Goal: Task Accomplishment & Management: Use online tool/utility

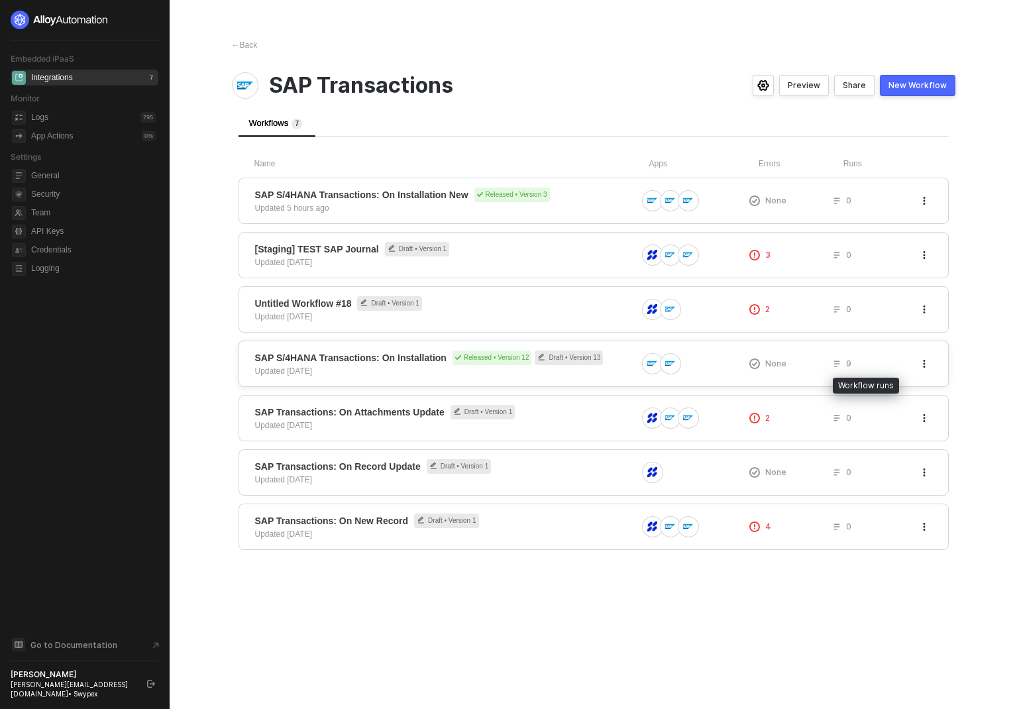
click at [845, 362] on div "9" at bounding box center [842, 363] width 19 height 11
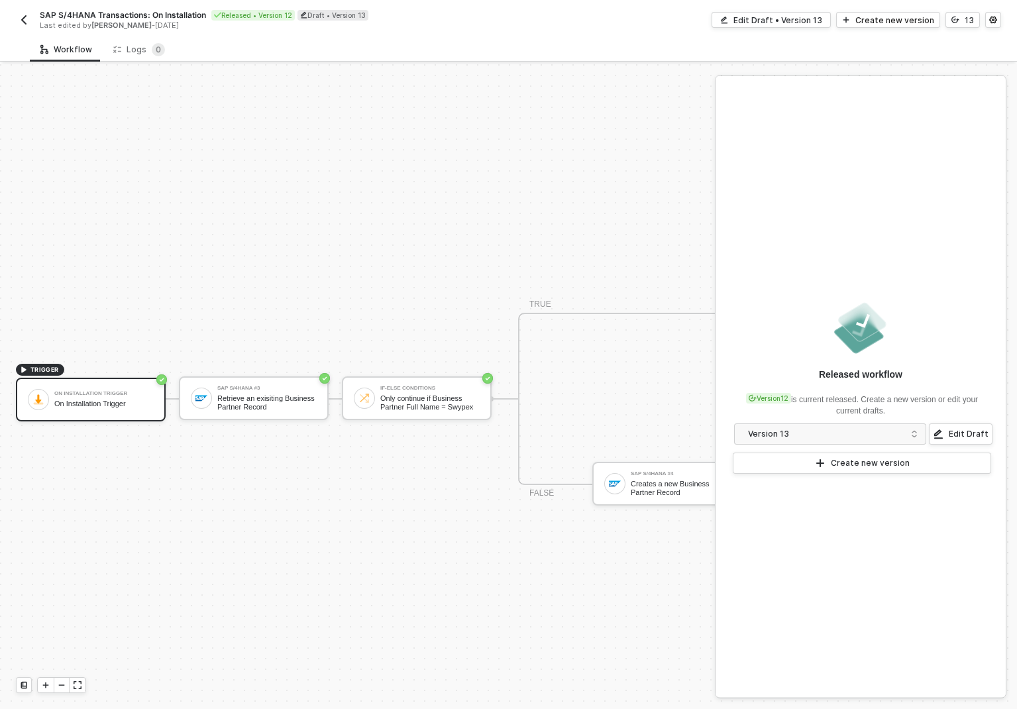
scroll to position [25, 0]
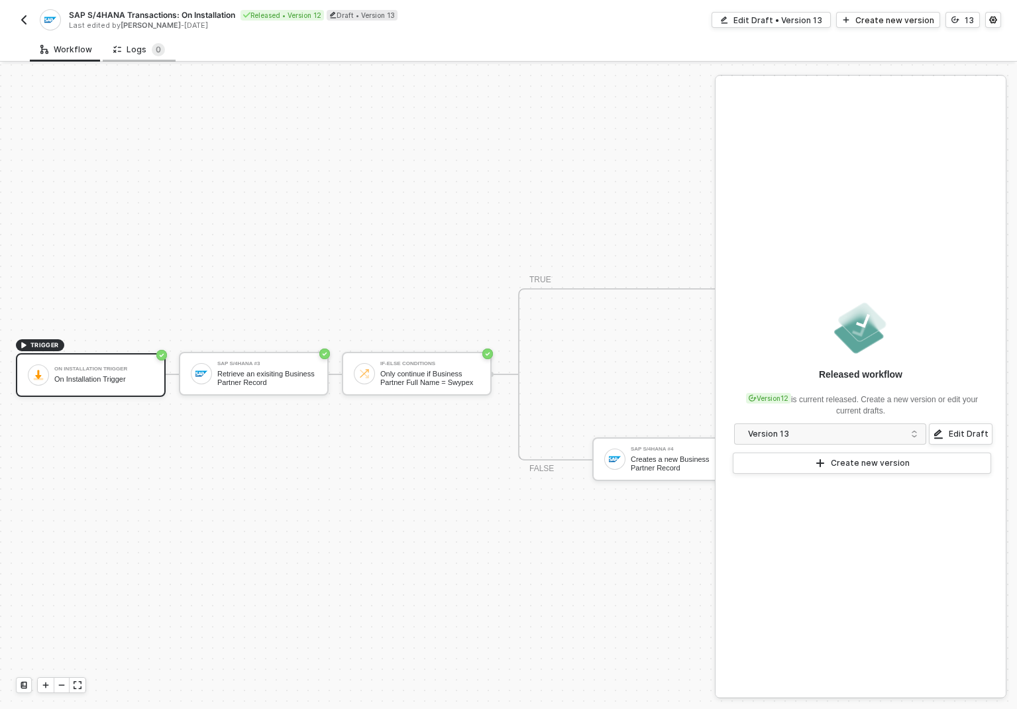
click at [132, 46] on div "Logs 0" at bounding box center [139, 49] width 52 height 13
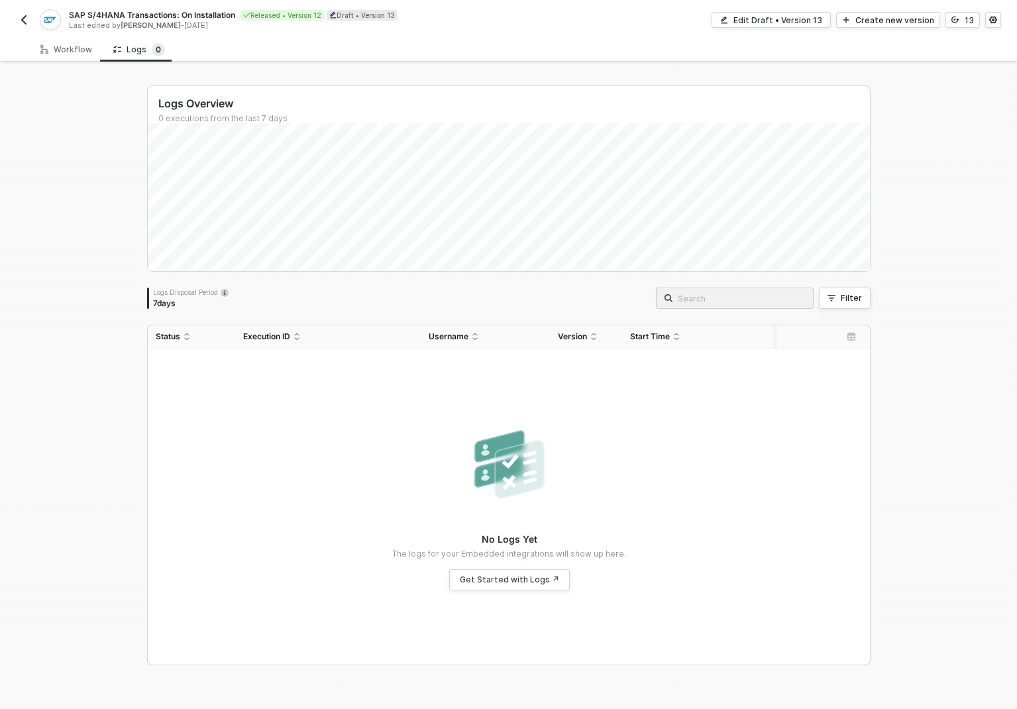
click at [19, 17] on img "button" at bounding box center [24, 20] width 11 height 11
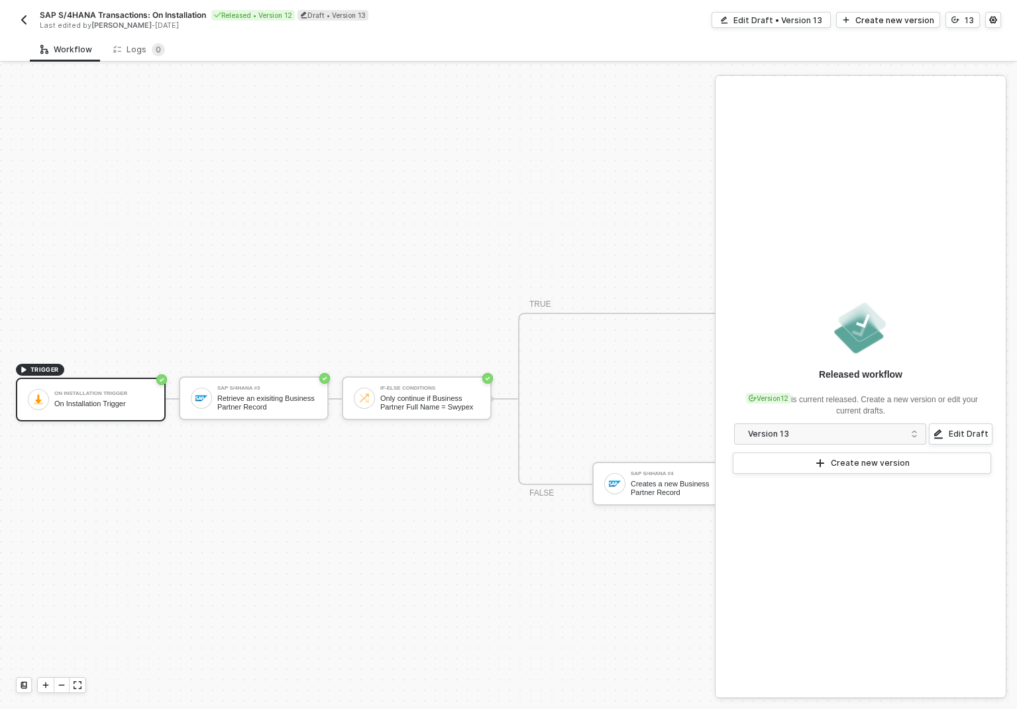
scroll to position [25, 0]
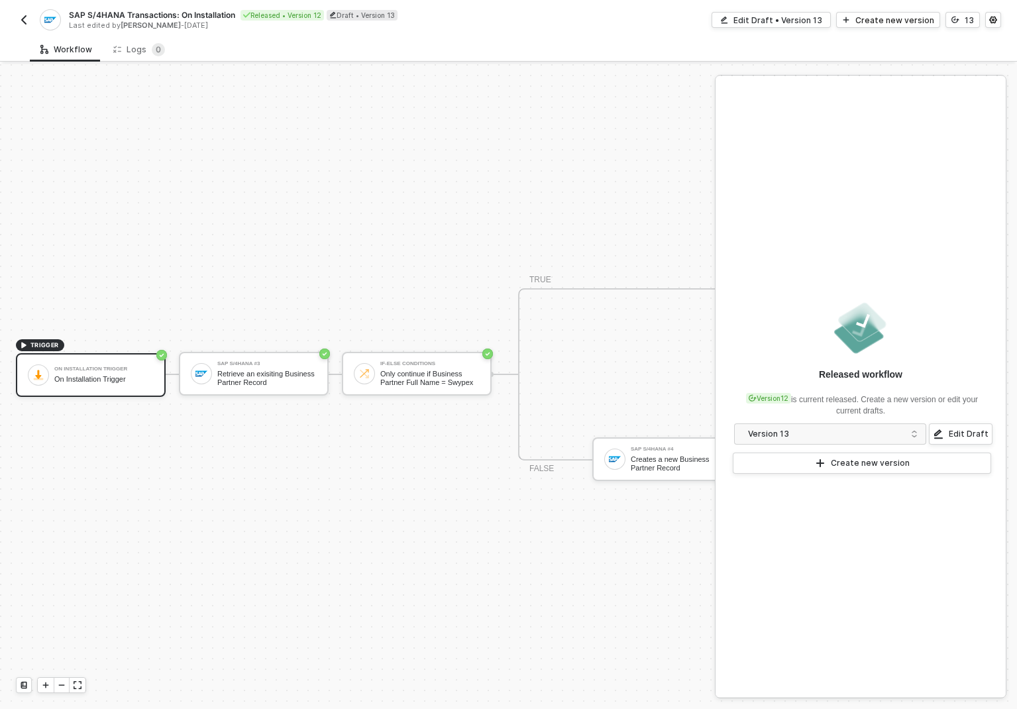
click at [22, 19] on img "button" at bounding box center [24, 20] width 11 height 11
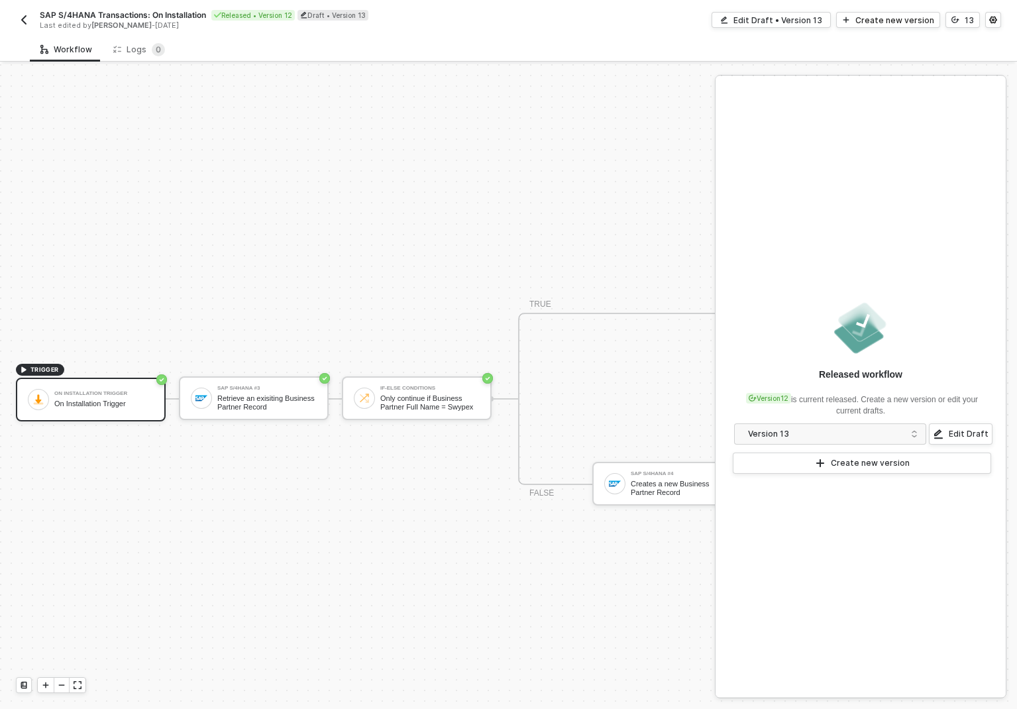
scroll to position [25, 0]
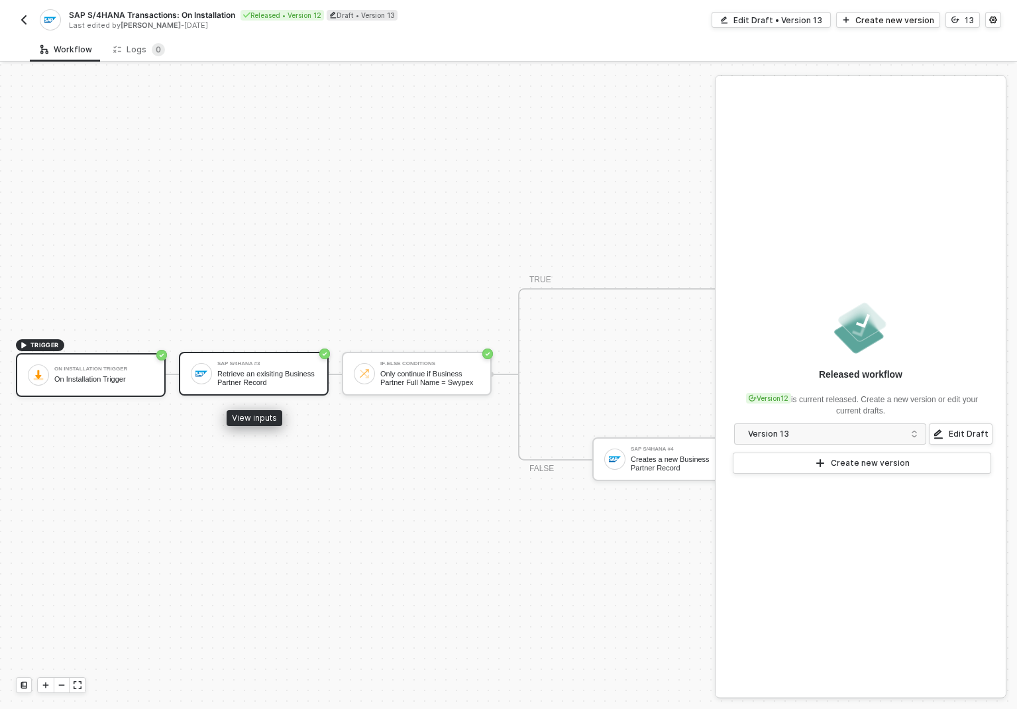
click at [246, 377] on div "Retrieve an exisiting Business Partner Record" at bounding box center [266, 378] width 99 height 17
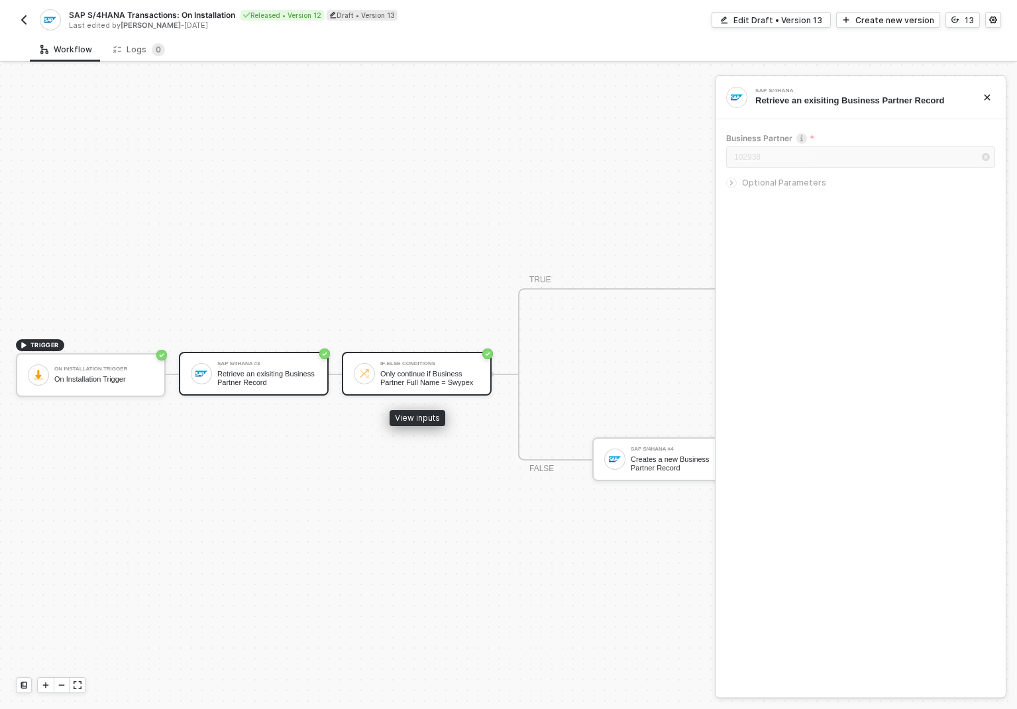
click at [425, 376] on div "Only continue if Business Partner Full Name = Swypex" at bounding box center [429, 378] width 99 height 17
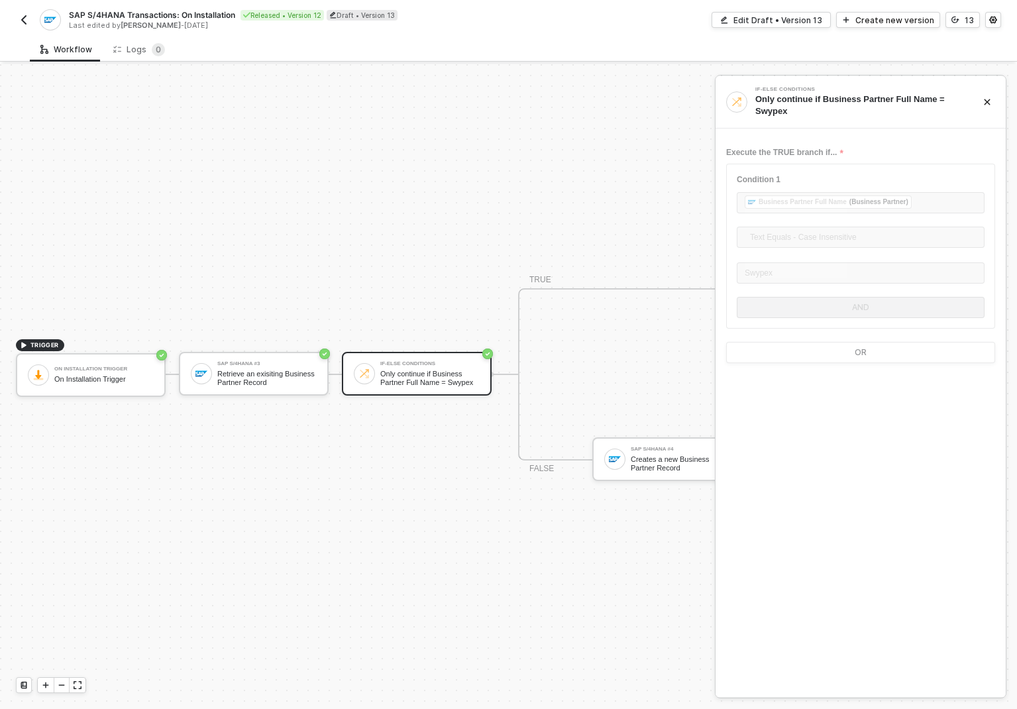
click at [21, 18] on img "button" at bounding box center [24, 20] width 11 height 11
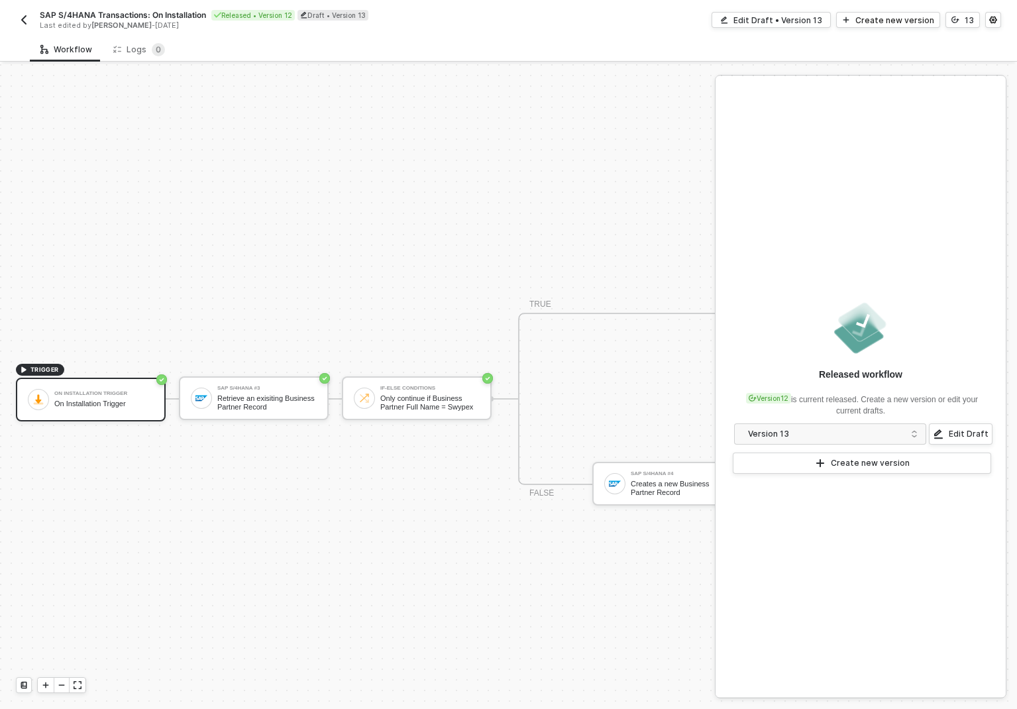
scroll to position [25, 0]
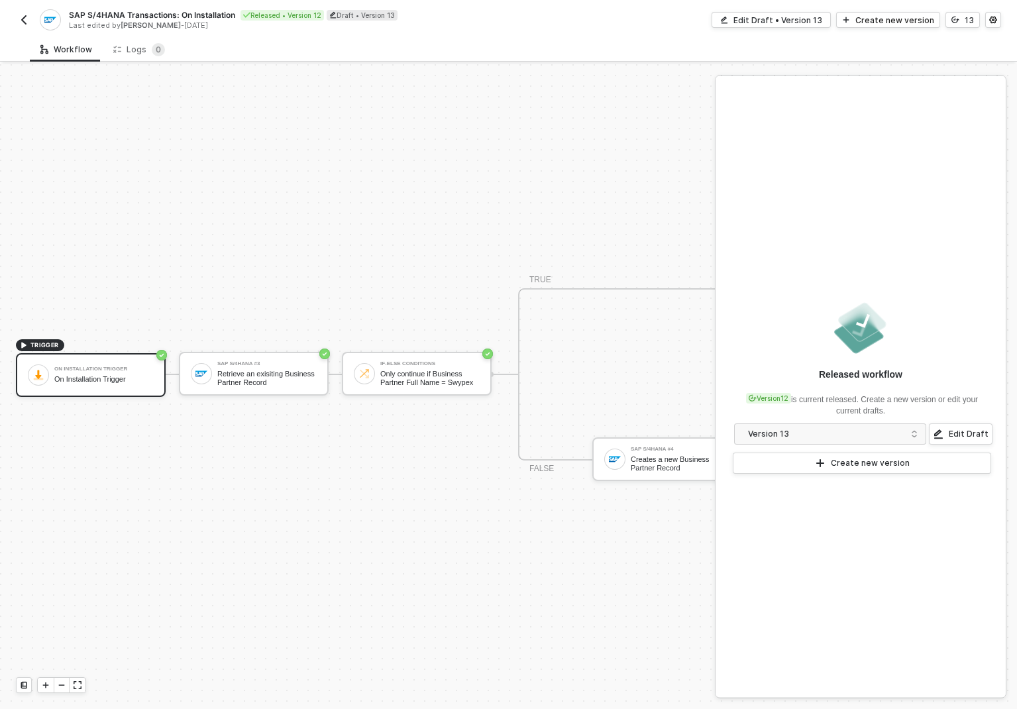
click at [23, 23] on img "button" at bounding box center [24, 20] width 11 height 11
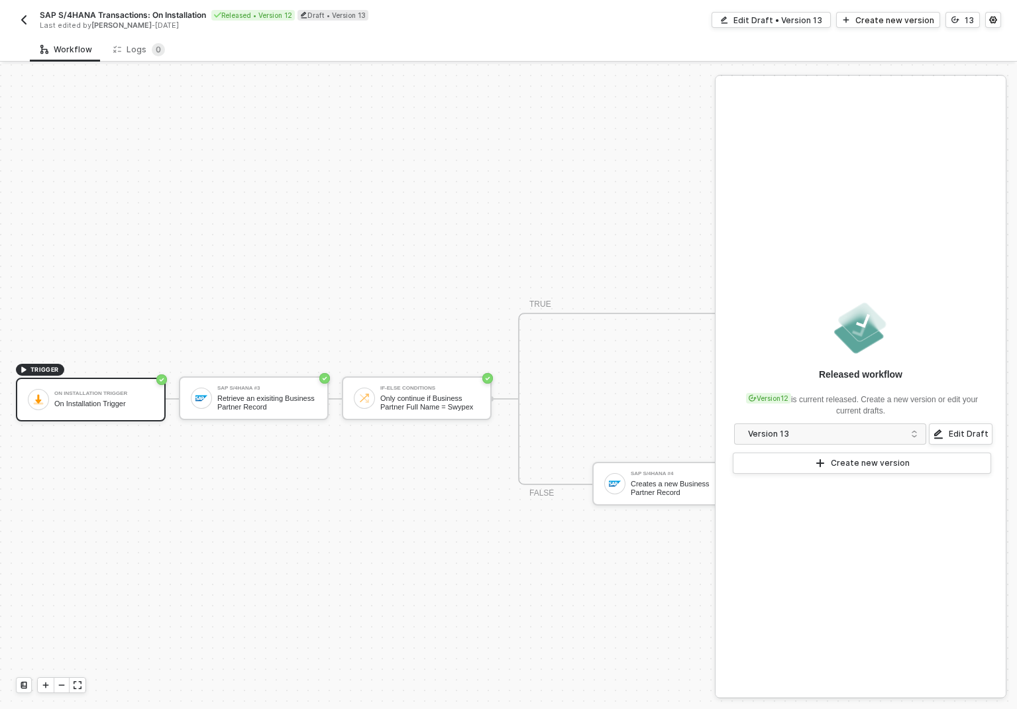
scroll to position [25, 0]
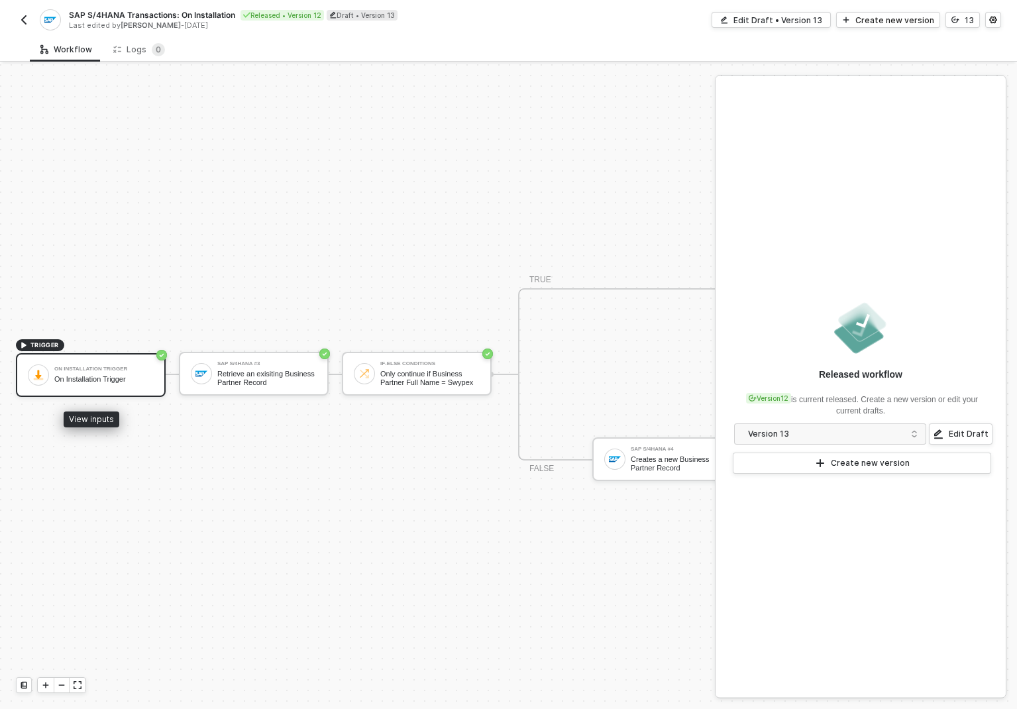
click at [111, 364] on div "On Installation Trigger On Installation Trigger" at bounding box center [103, 374] width 99 height 25
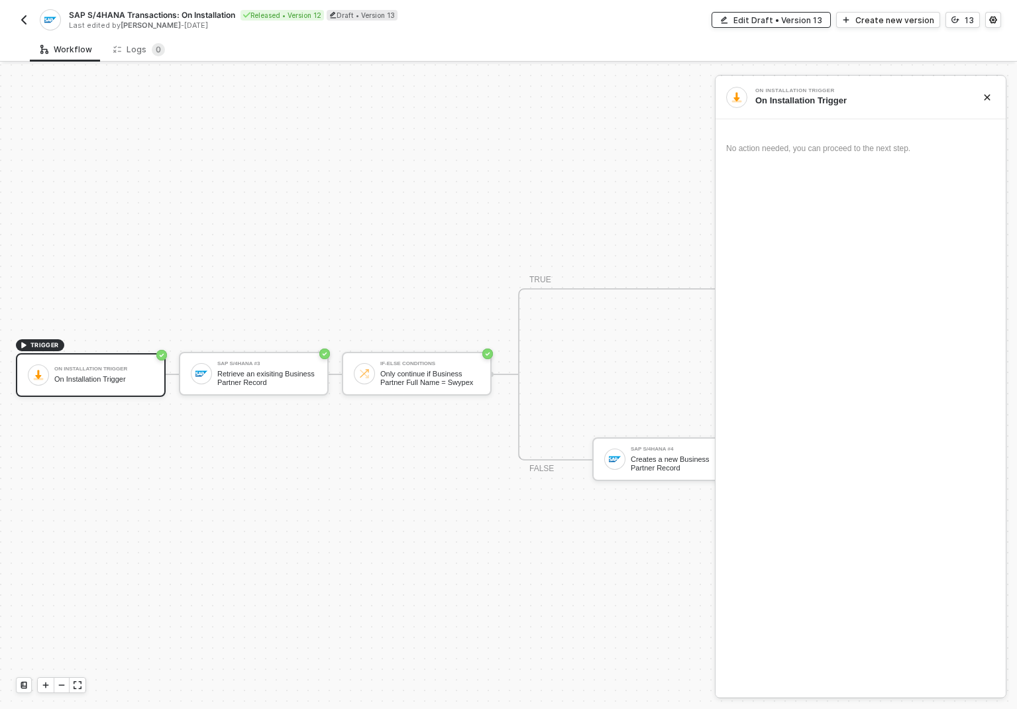
click at [776, 20] on div "Edit Draft • Version 13" at bounding box center [777, 20] width 89 height 11
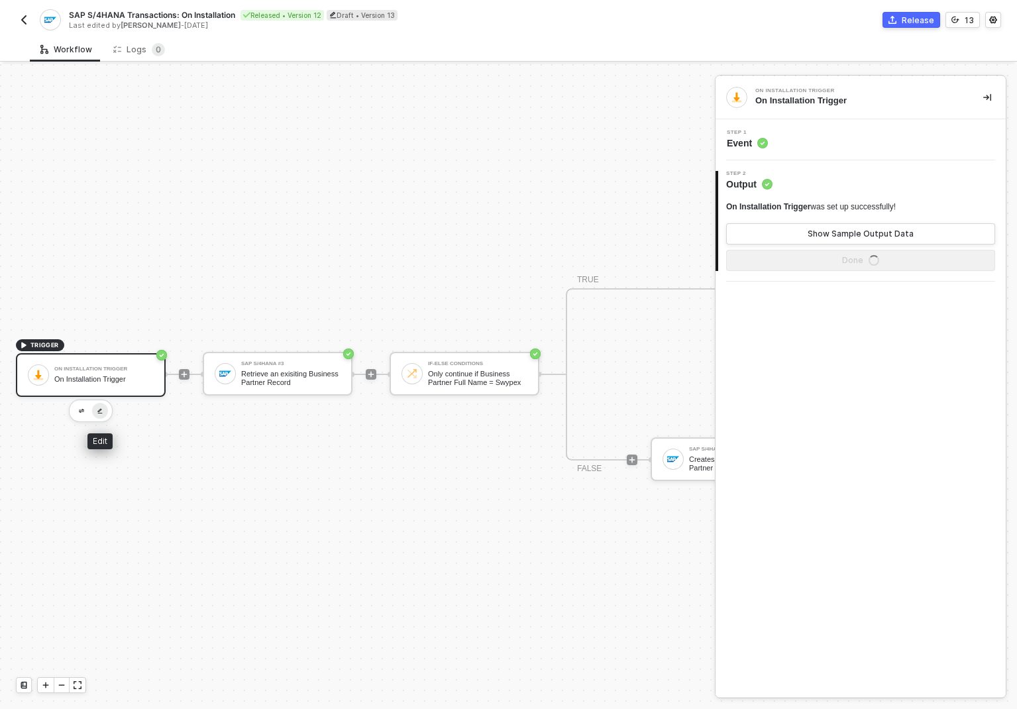
click at [99, 415] on button "button" at bounding box center [100, 411] width 16 height 16
click at [99, 411] on img "button" at bounding box center [99, 411] width 5 height 6
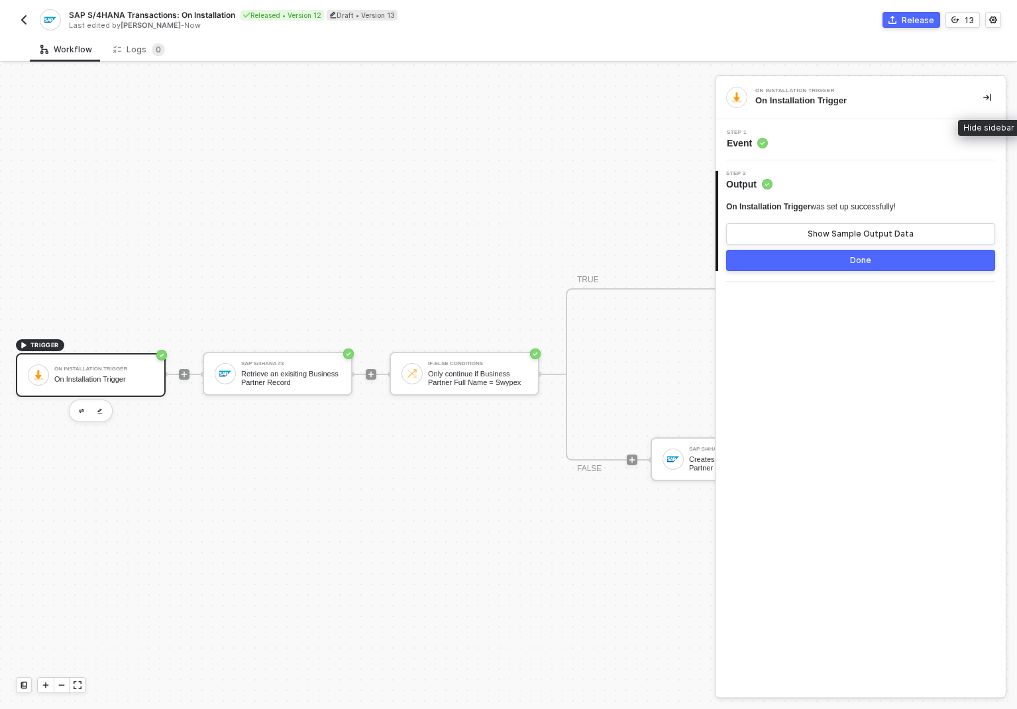
click at [990, 92] on button "button" at bounding box center [987, 97] width 16 height 16
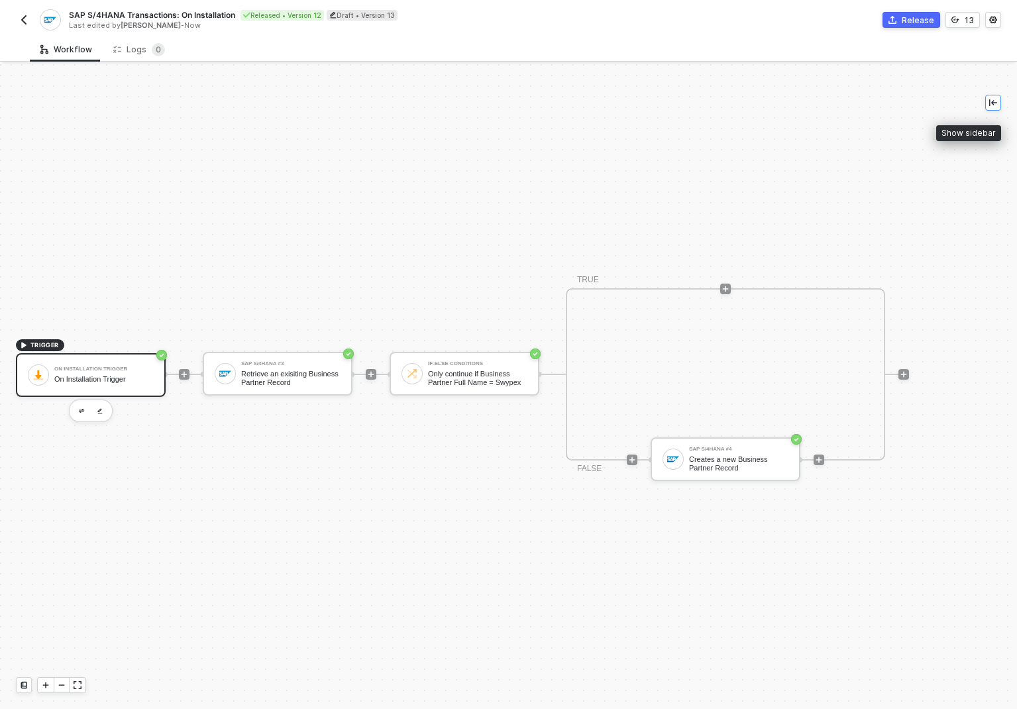
click at [991, 103] on icon "icon-collapse-left" at bounding box center [993, 102] width 8 height 7
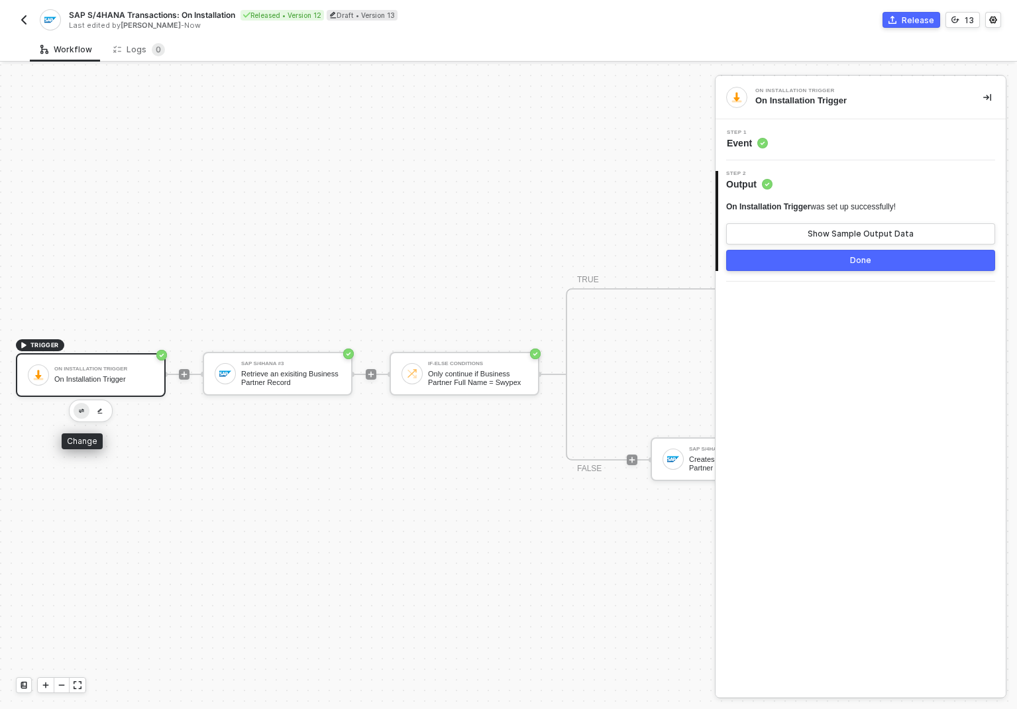
click at [79, 411] on img "button" at bounding box center [81, 411] width 5 height 5
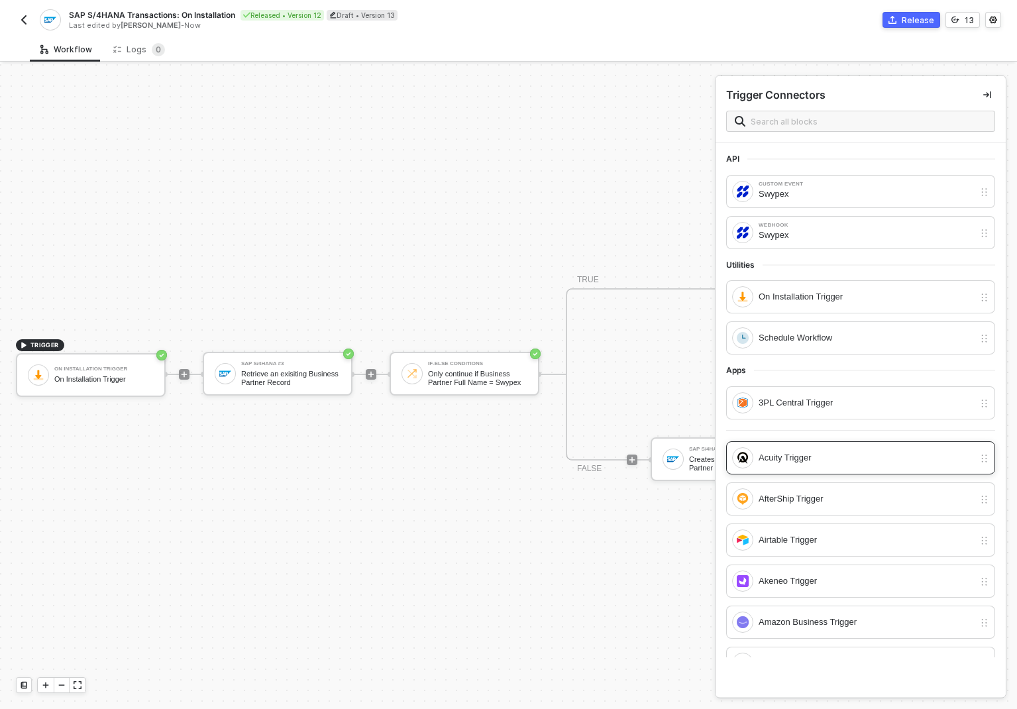
click at [848, 469] on div "Acuity Trigger" at bounding box center [860, 457] width 269 height 33
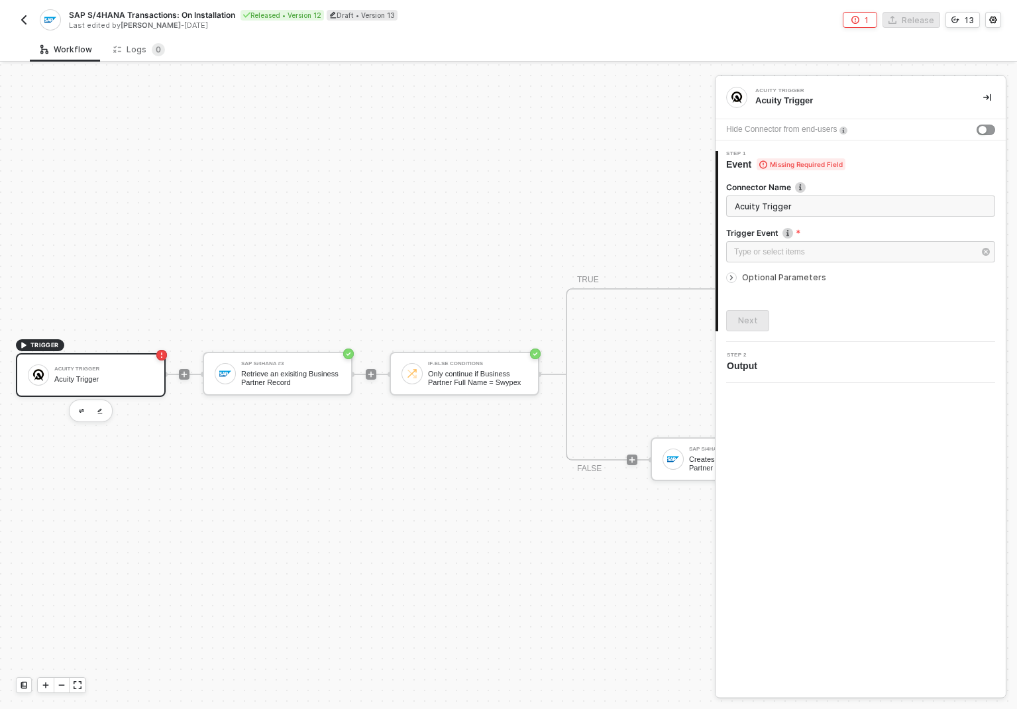
click at [497, 236] on div "TRIGGER Acuity Trigger Acuity Trigger SAP S/4HANA #3 Retrieve an exisiting Busi…" at bounding box center [454, 374] width 909 height 669
click at [759, 246] on div "Type or select items ﻿" at bounding box center [854, 252] width 240 height 13
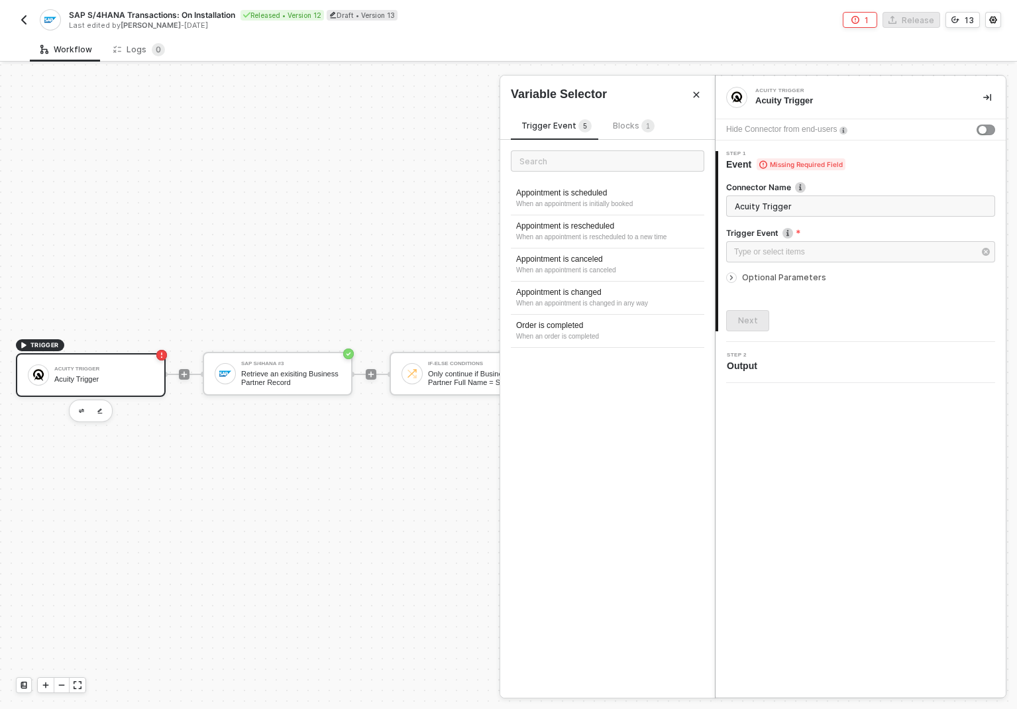
click at [695, 93] on icon "Close" at bounding box center [696, 95] width 6 height 6
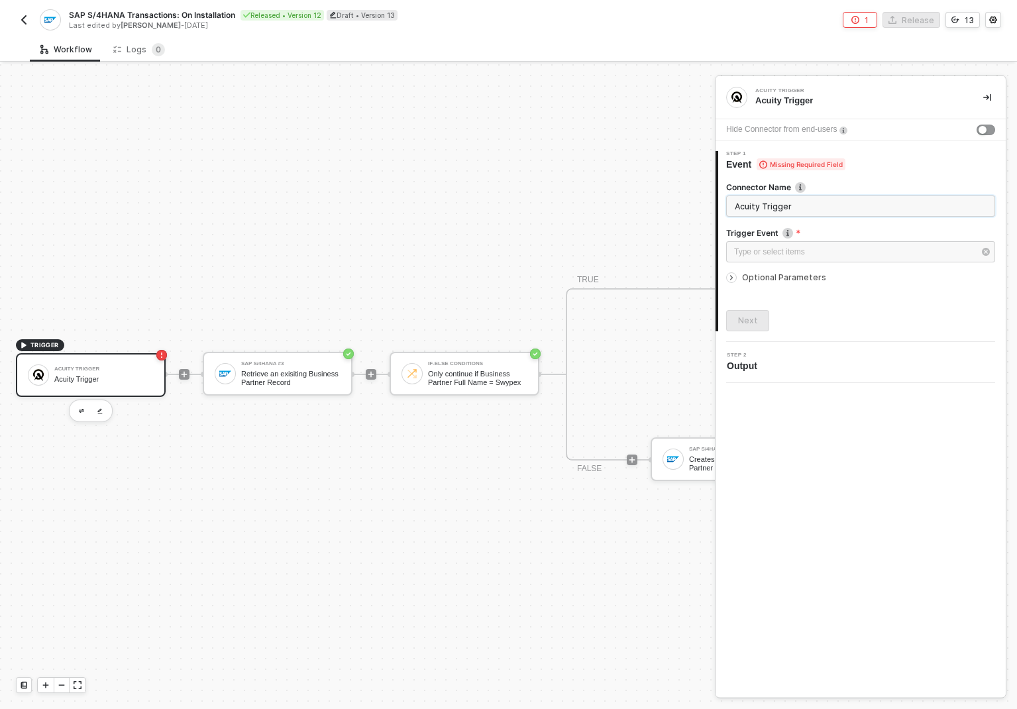
click at [788, 204] on input "Acuity Trigger" at bounding box center [860, 205] width 269 height 21
click at [809, 259] on div "Type or select items ﻿" at bounding box center [860, 251] width 269 height 21
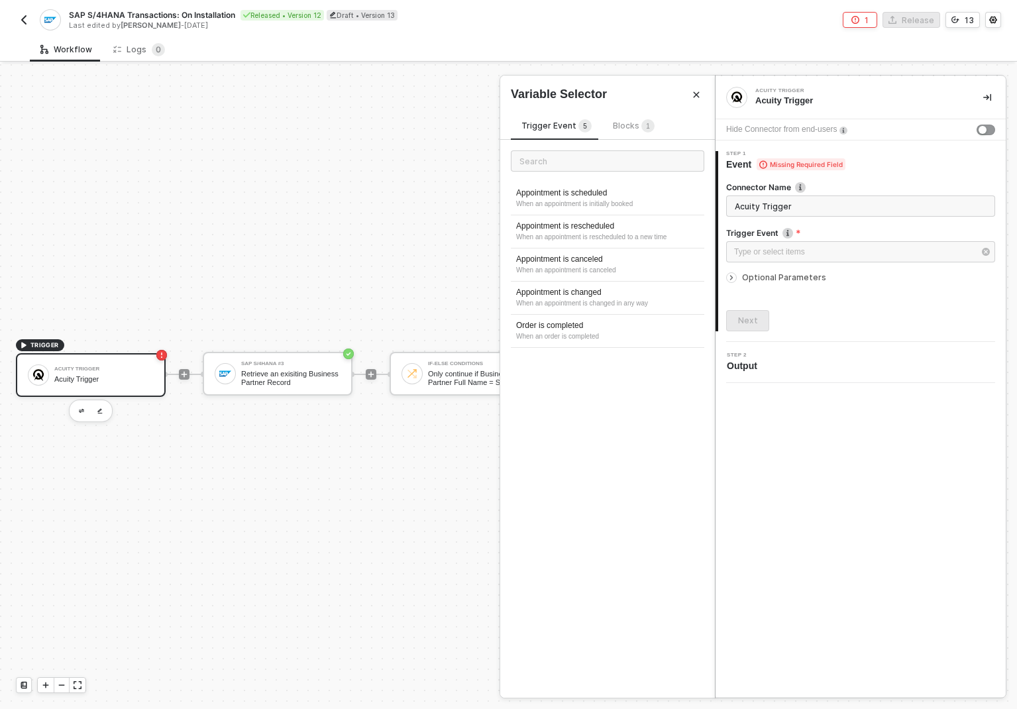
click at [700, 91] on button "Close" at bounding box center [696, 95] width 16 height 16
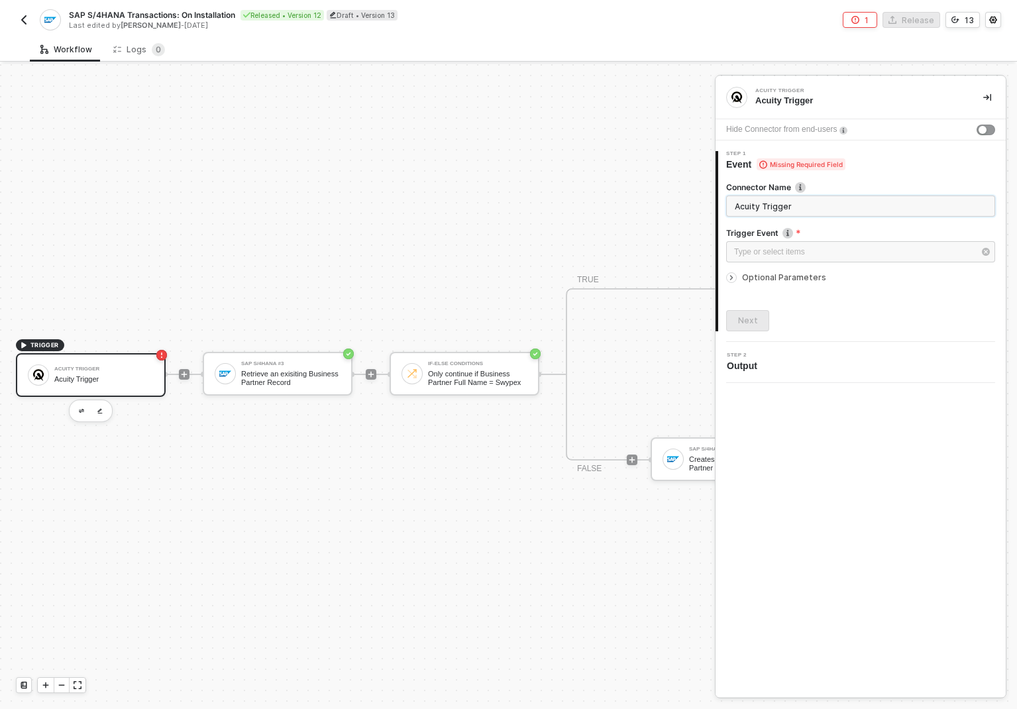
click at [799, 204] on input "Acuity Trigger" at bounding box center [860, 205] width 269 height 21
click at [83, 411] on img "button" at bounding box center [81, 411] width 5 height 5
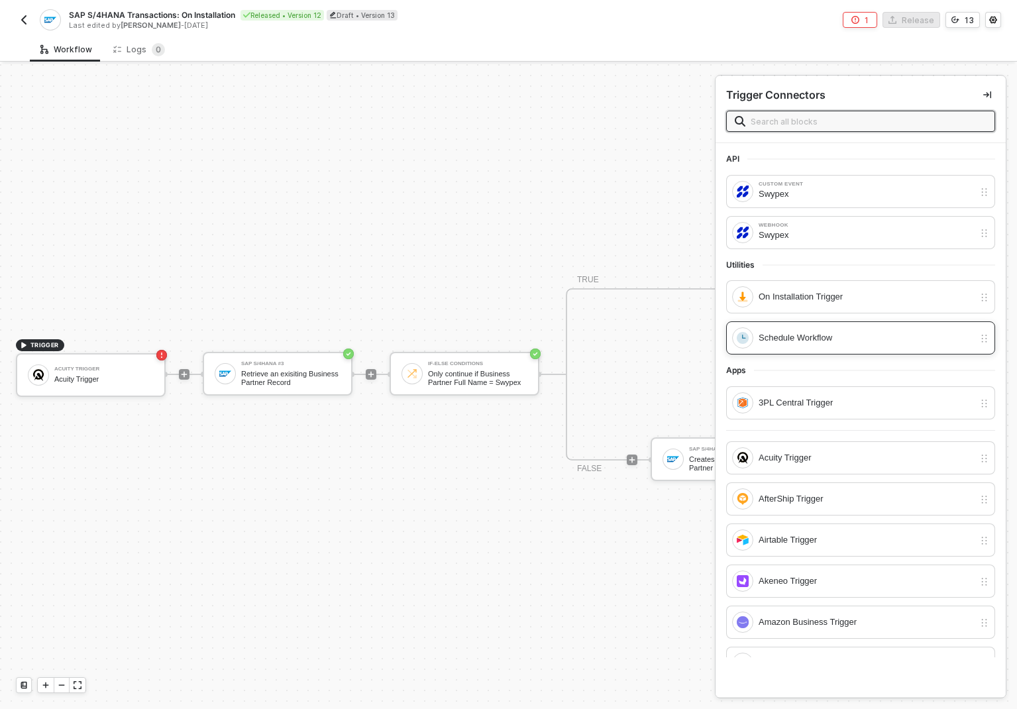
click at [822, 336] on div "Schedule Workflow" at bounding box center [865, 337] width 215 height 15
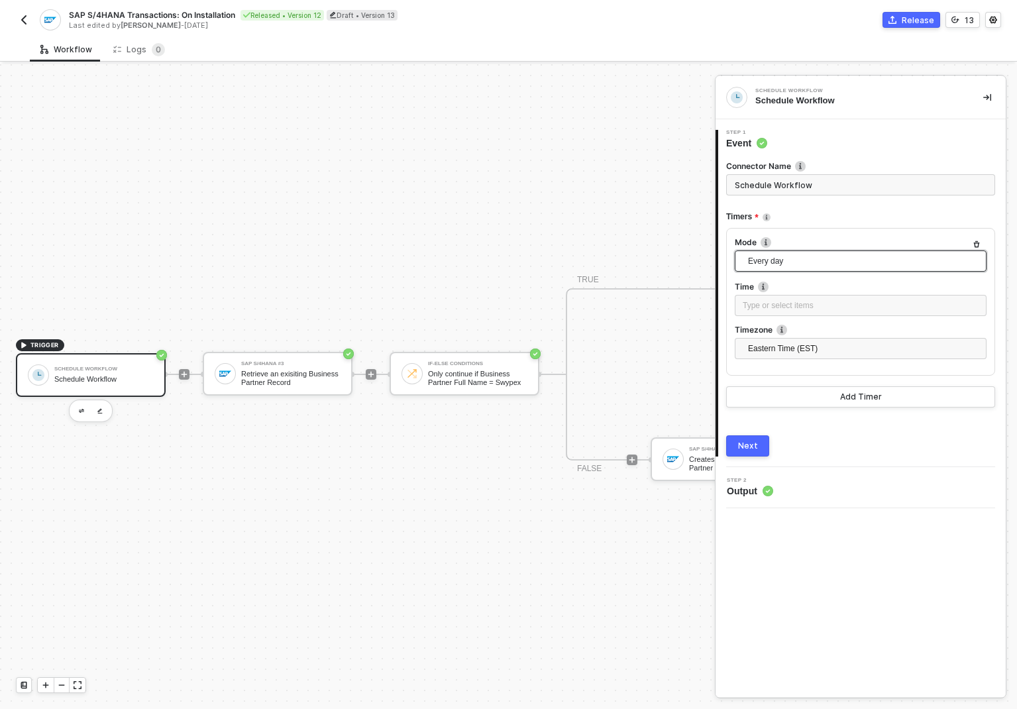
click at [797, 258] on span "Every day" at bounding box center [863, 261] width 230 height 20
click at [801, 350] on div "Every month" at bounding box center [860, 351] width 230 height 15
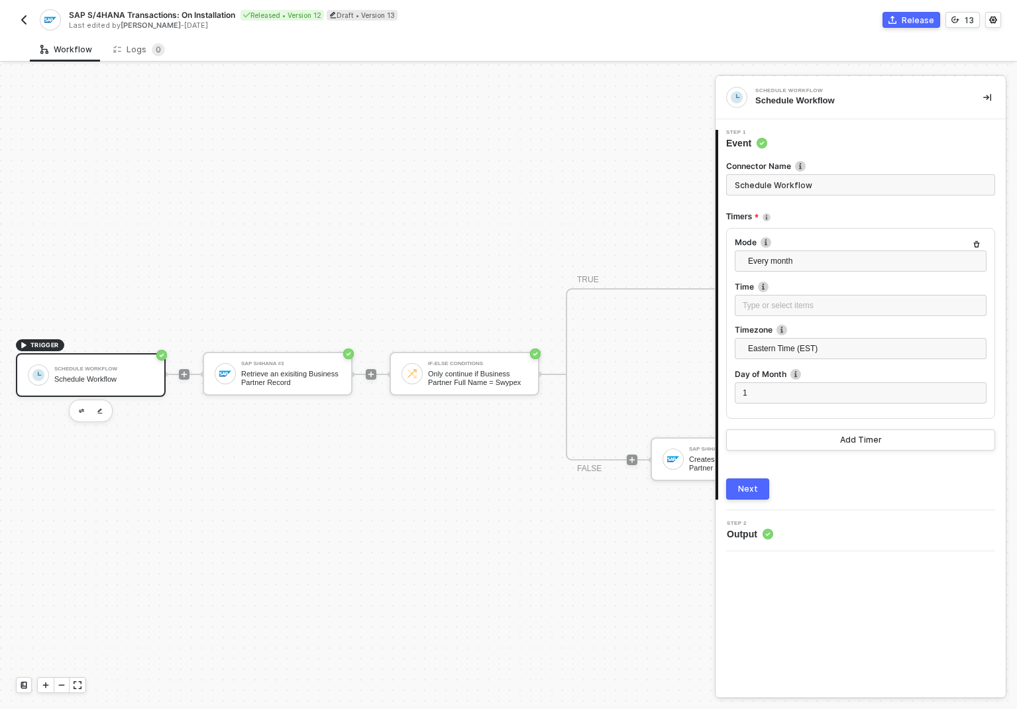
click at [752, 489] on div "Next" at bounding box center [748, 488] width 20 height 11
click at [915, 17] on div "Release" at bounding box center [917, 20] width 32 height 11
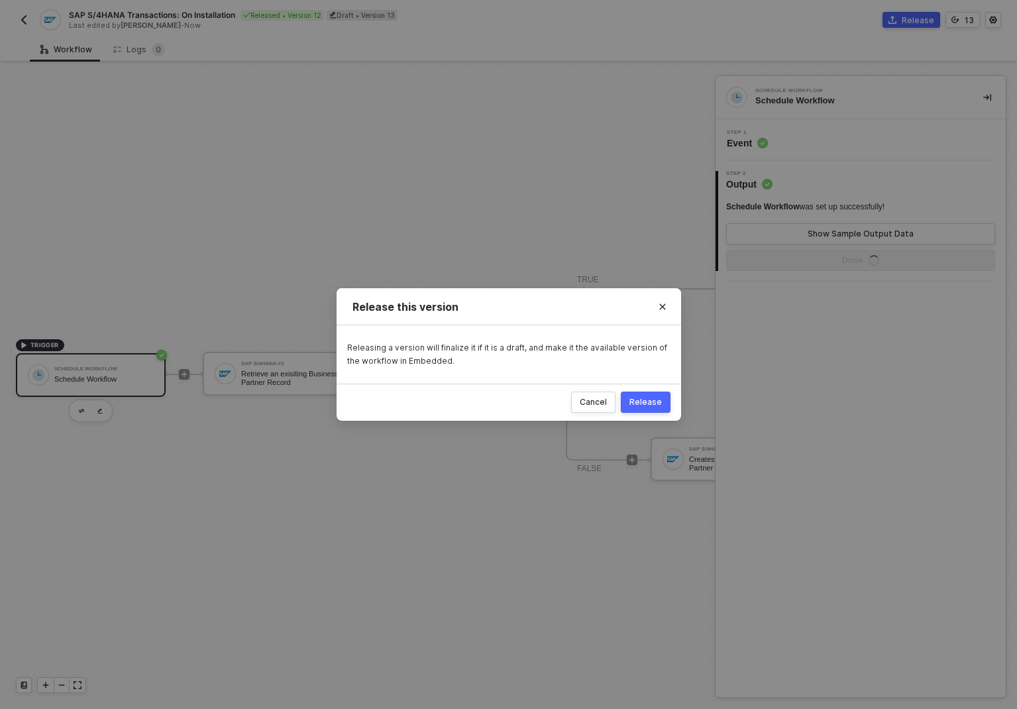
click at [640, 402] on div "Release" at bounding box center [645, 402] width 32 height 11
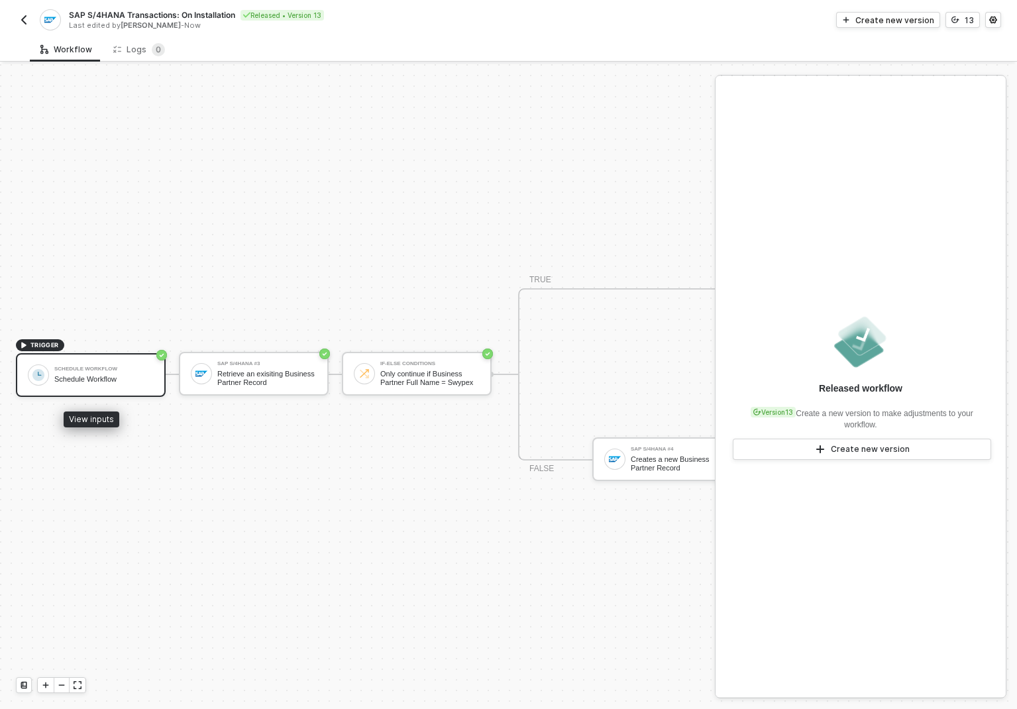
click at [94, 378] on div "Schedule Workflow" at bounding box center [103, 379] width 99 height 9
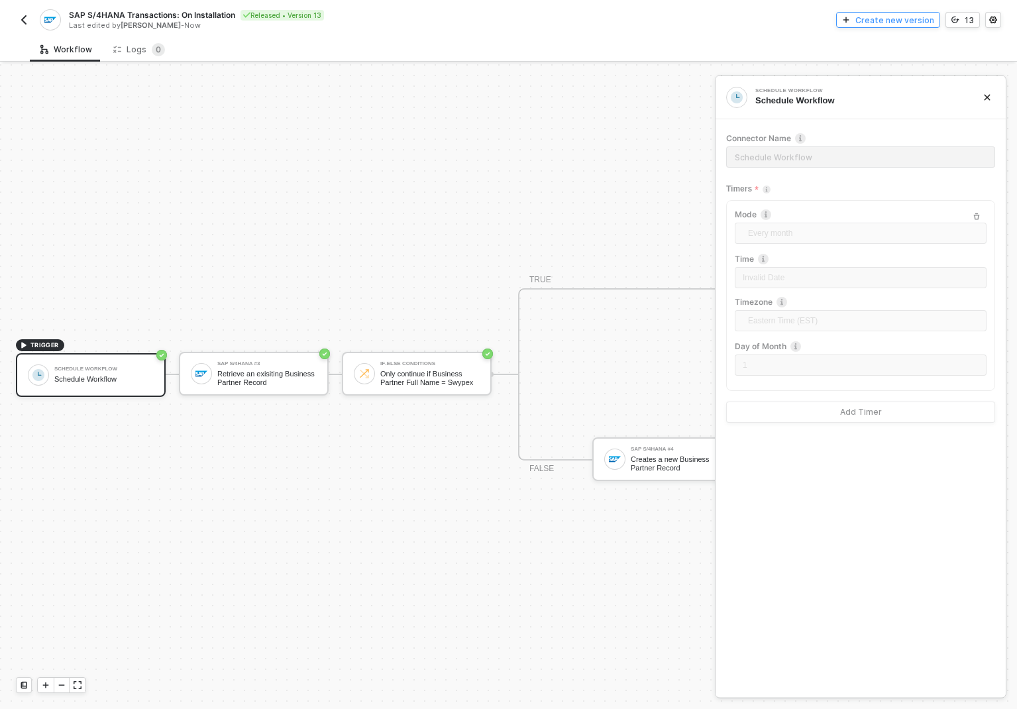
click at [879, 23] on div "Create new version" at bounding box center [894, 20] width 79 height 11
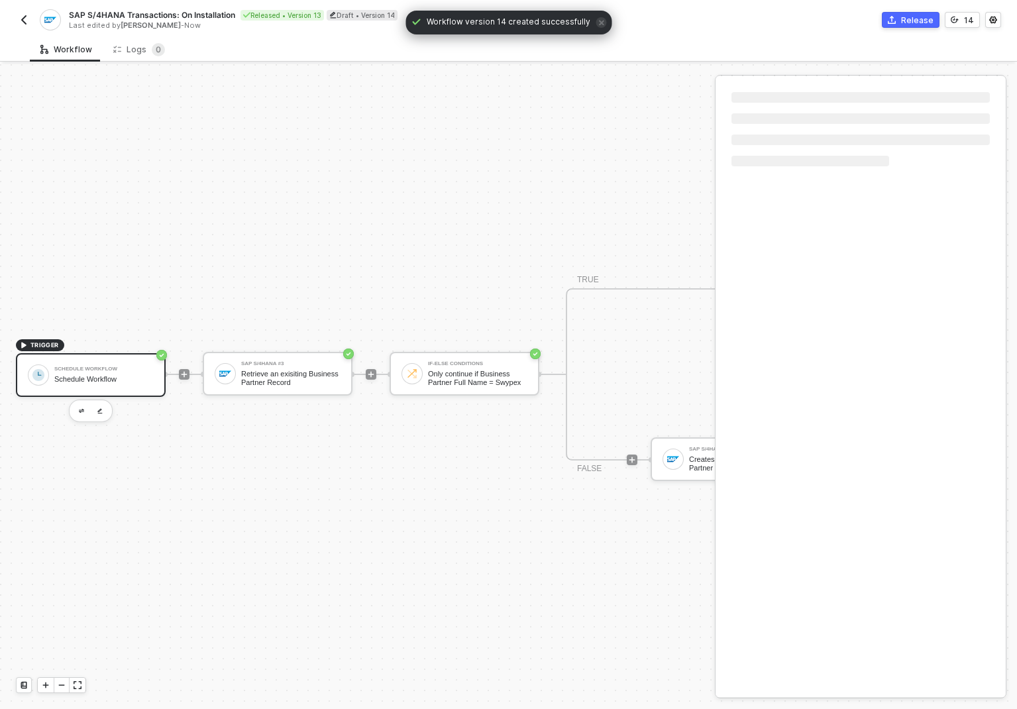
click at [26, 18] on img "button" at bounding box center [24, 20] width 11 height 11
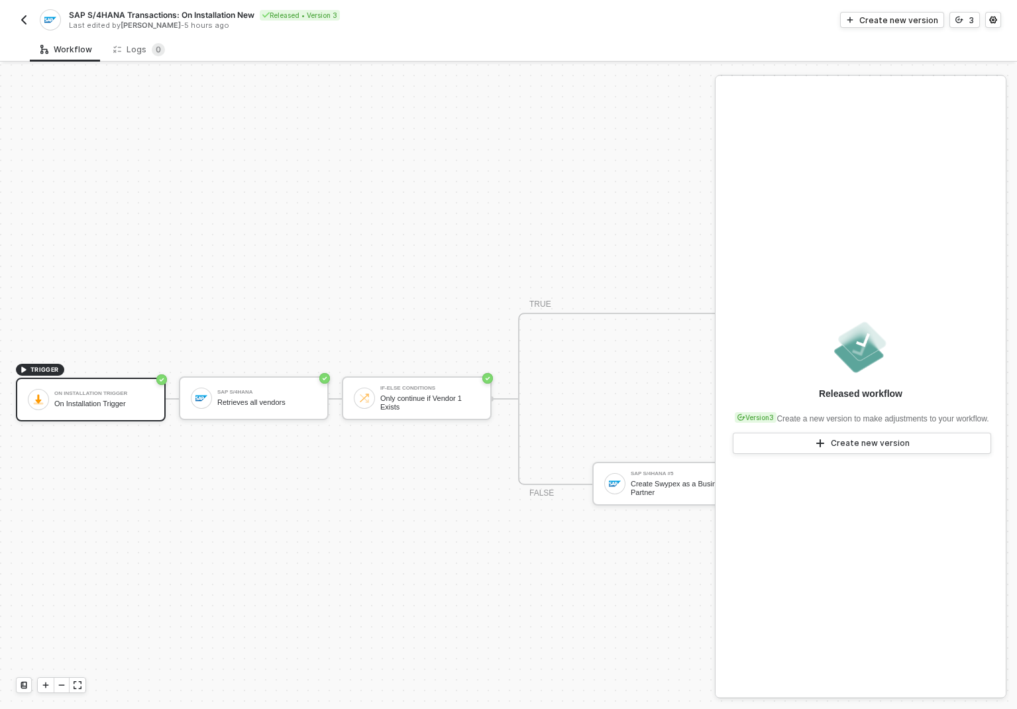
scroll to position [25, 0]
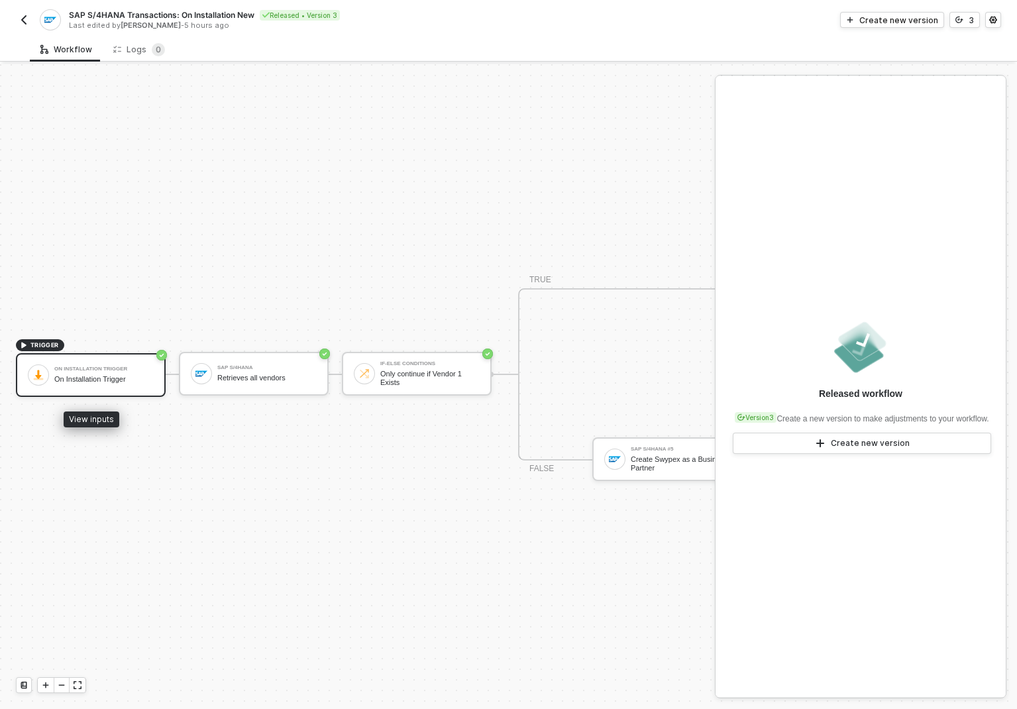
click at [95, 381] on div "On Installation Trigger" at bounding box center [103, 379] width 99 height 9
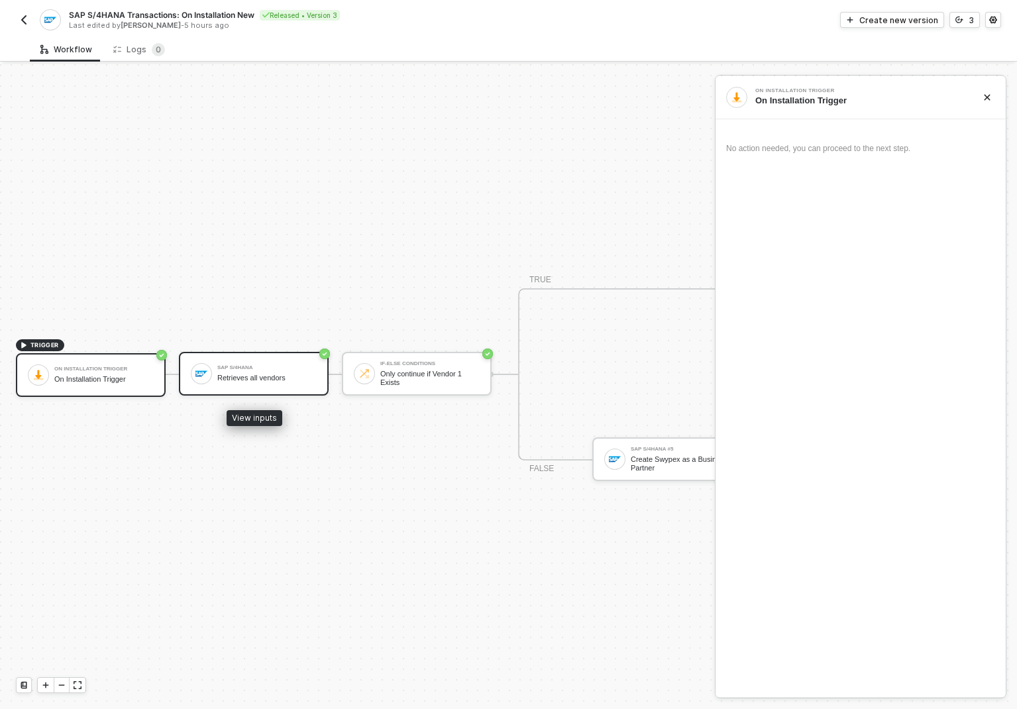
click at [268, 371] on div "SAP S/4HANA Retrieves all vendors" at bounding box center [266, 373] width 99 height 25
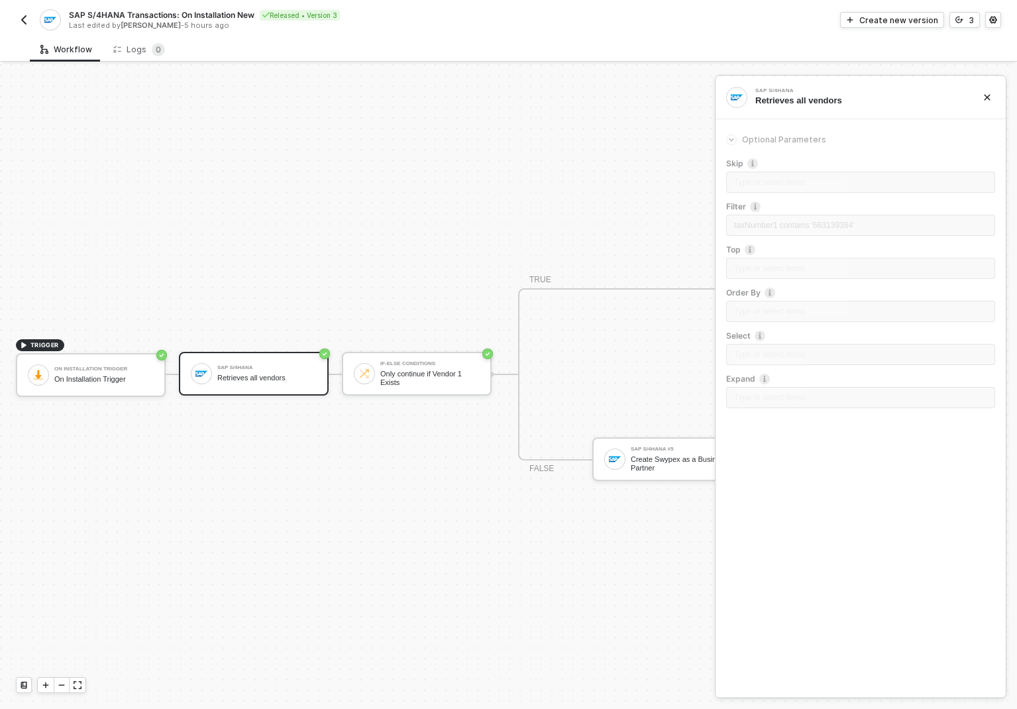
click at [31, 20] on button "button" at bounding box center [24, 20] width 16 height 16
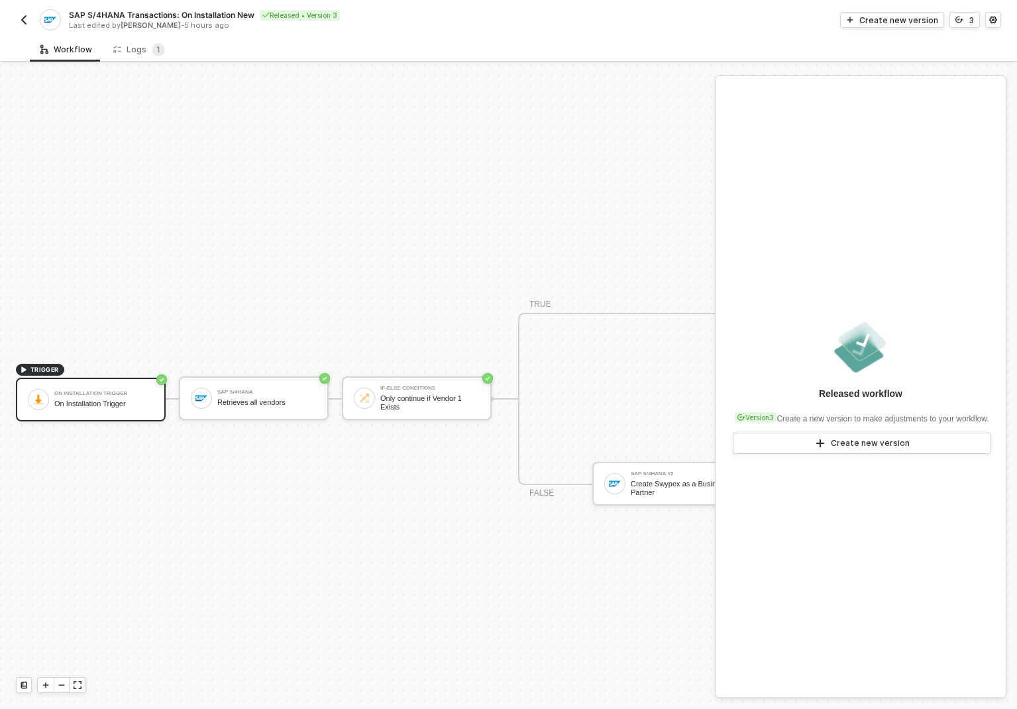
scroll to position [25, 0]
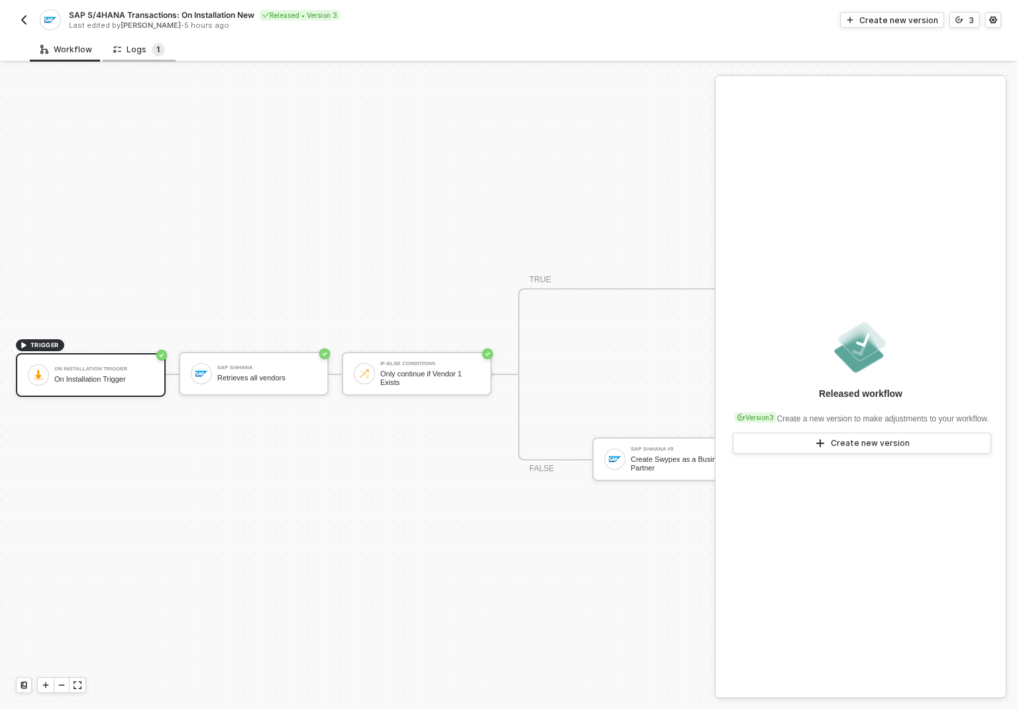
click at [156, 49] on span "1" at bounding box center [158, 49] width 4 height 10
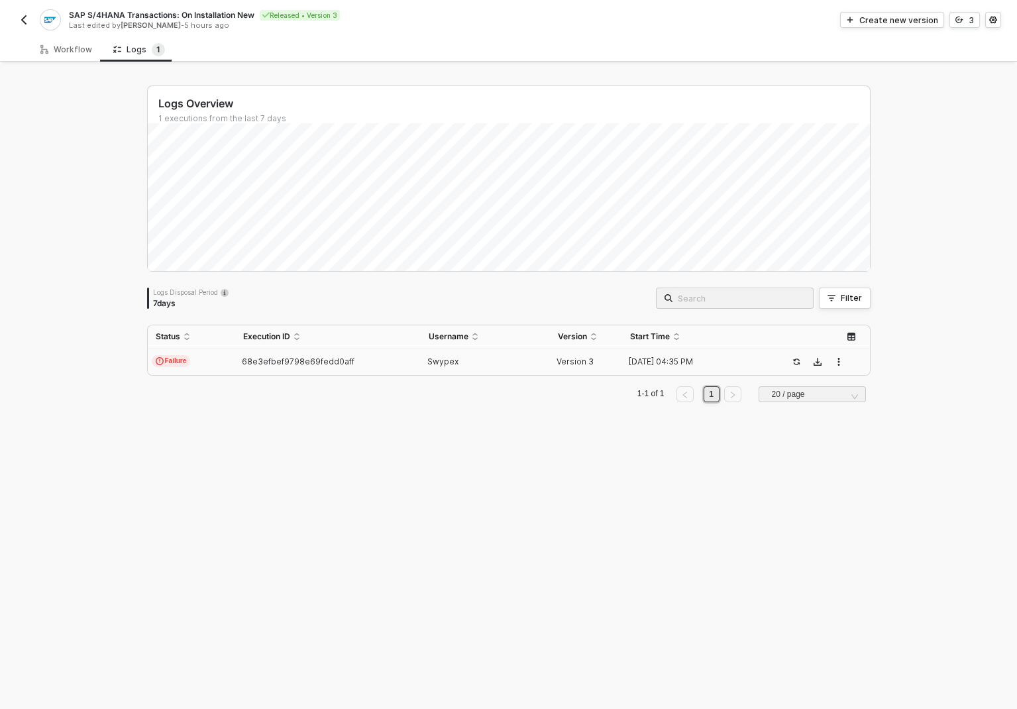
click at [411, 365] on td "68e3efbef9798e69fedd0aff" at bounding box center [327, 361] width 185 height 26
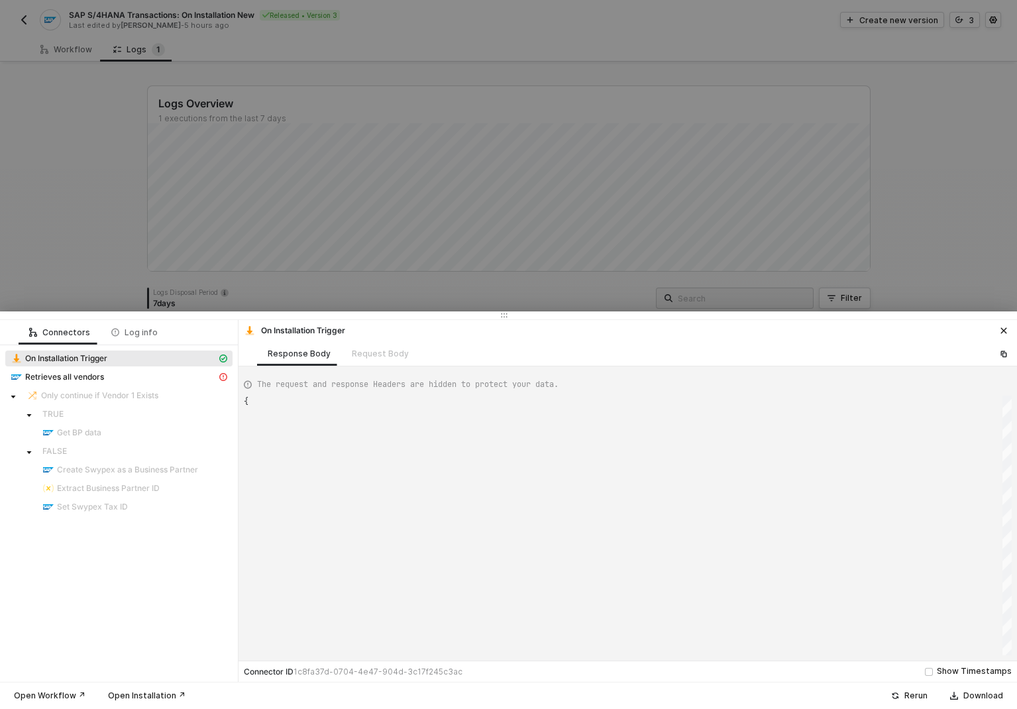
type textarea "{ "json": {}, "id": "1a08f6ff-2438-44dd-89ef-59f0d46d2aa8" }"
click at [1001, 329] on icon "icon-close" at bounding box center [1004, 331] width 6 height 6
